Goal: Browse casually

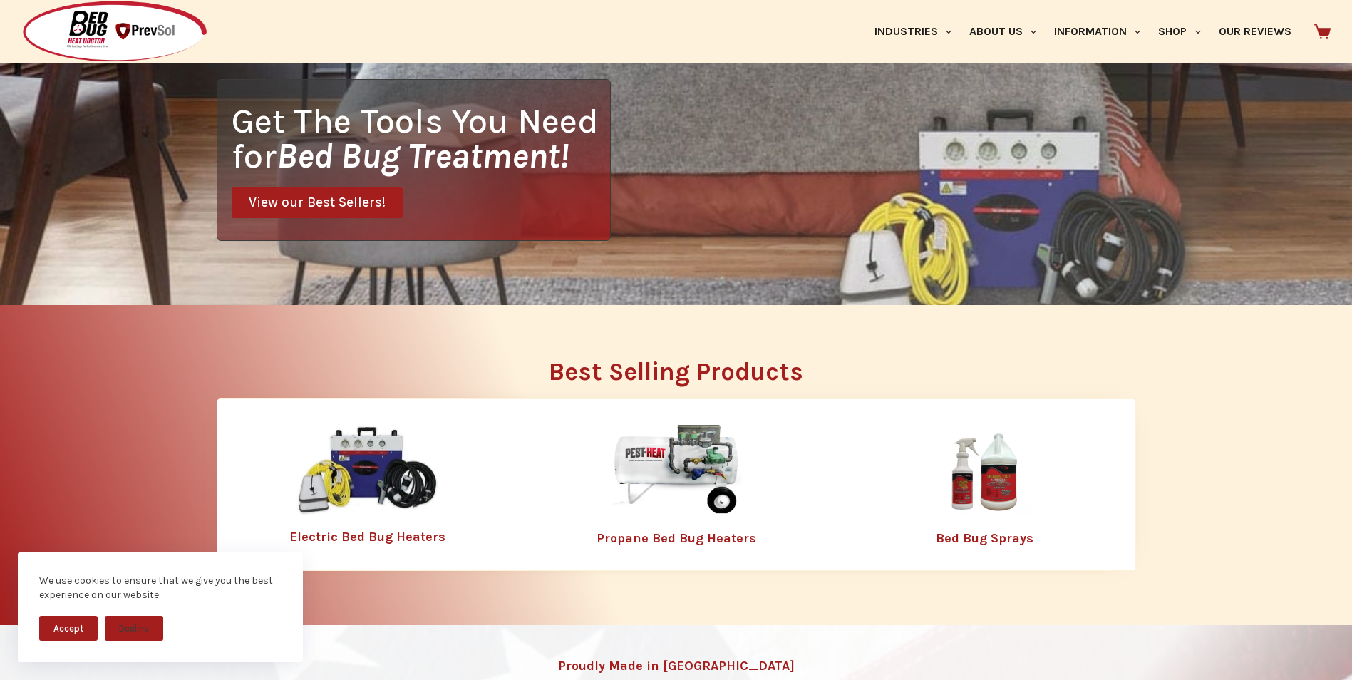
click at [355, 197] on span "View our Best Sellers!" at bounding box center [317, 203] width 137 height 14
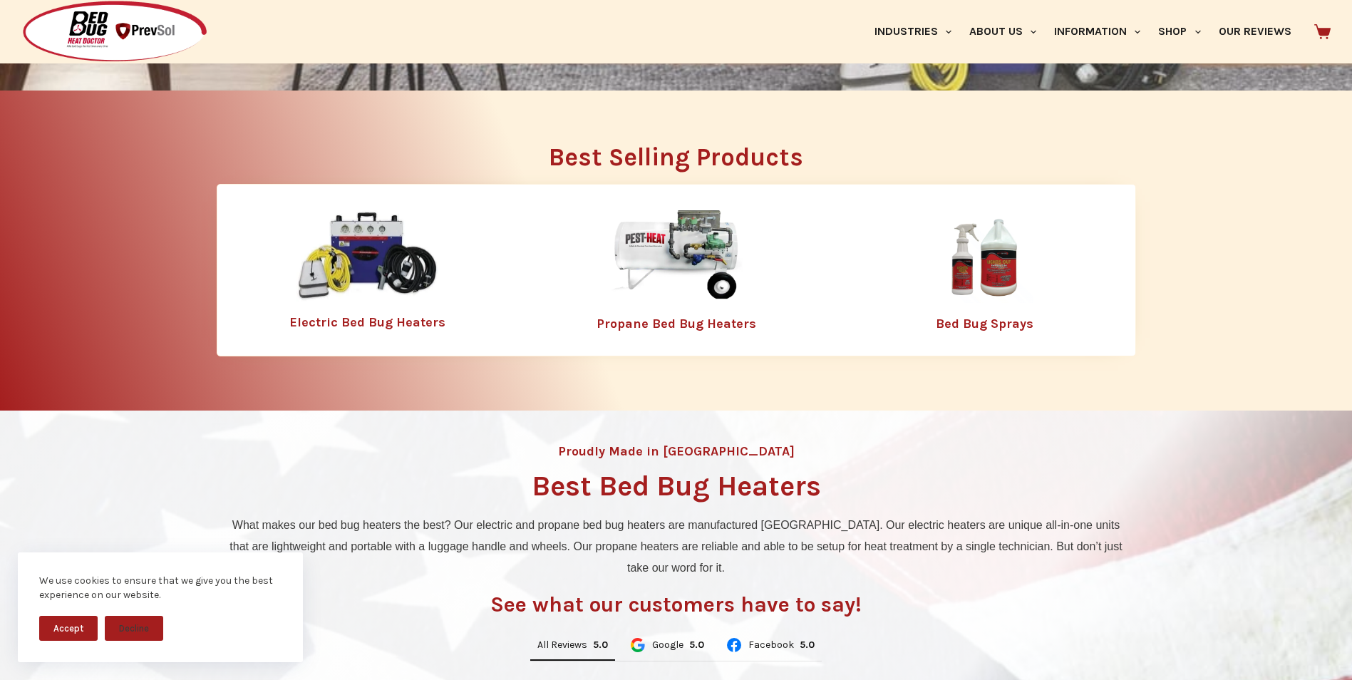
scroll to position [530, 0]
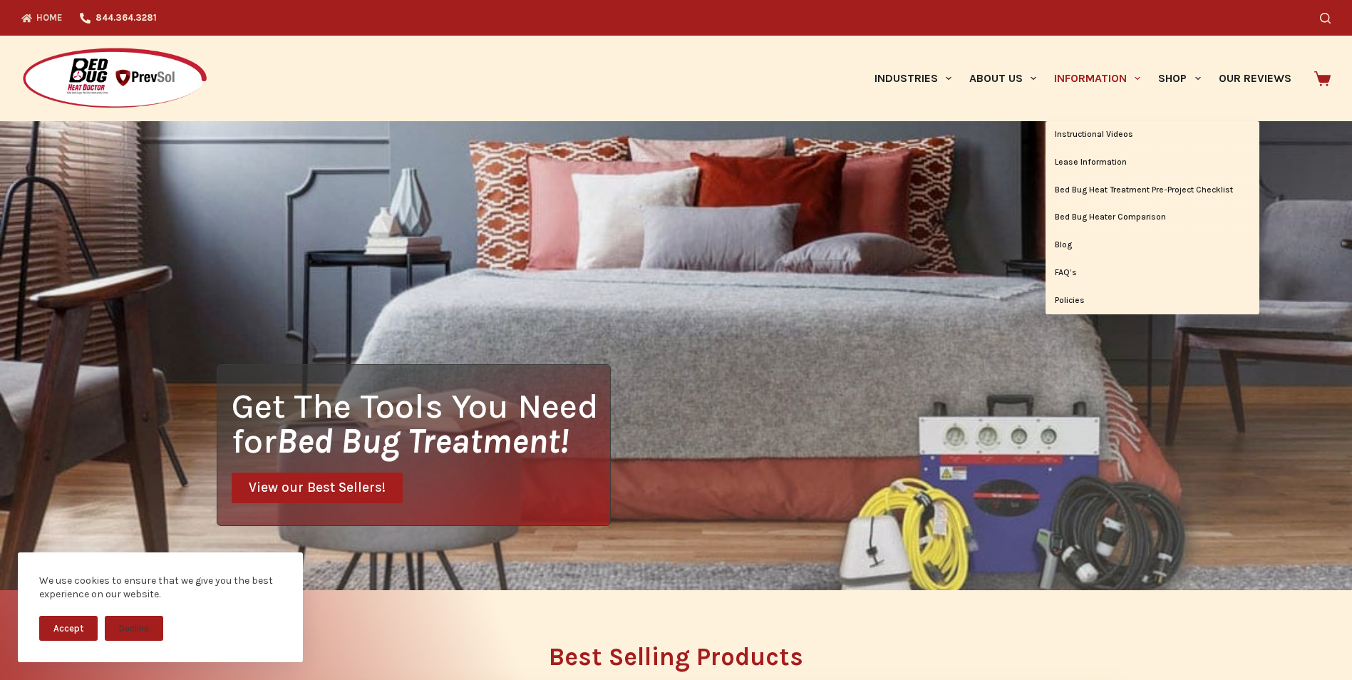
drag, startPoint x: 0, startPoint y: 0, endPoint x: 1134, endPoint y: 113, distance: 1139.9
